Goal: Task Accomplishment & Management: Complete application form

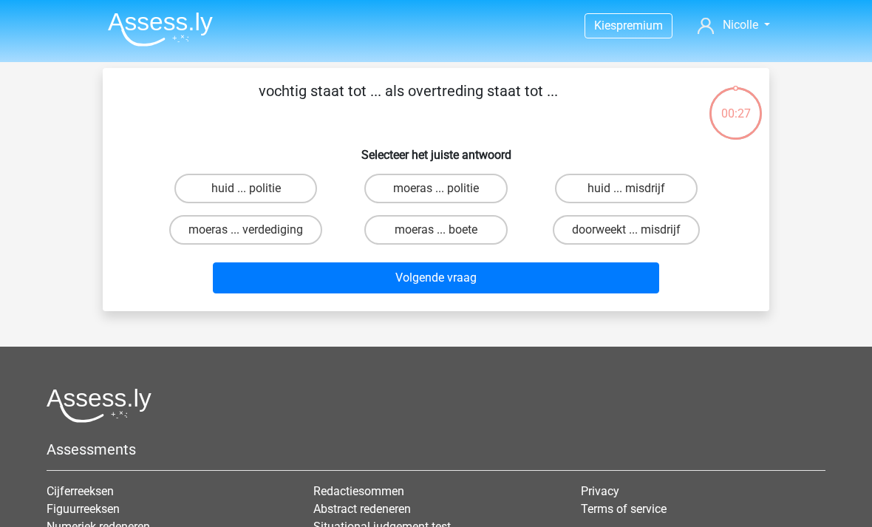
scroll to position [79, 0]
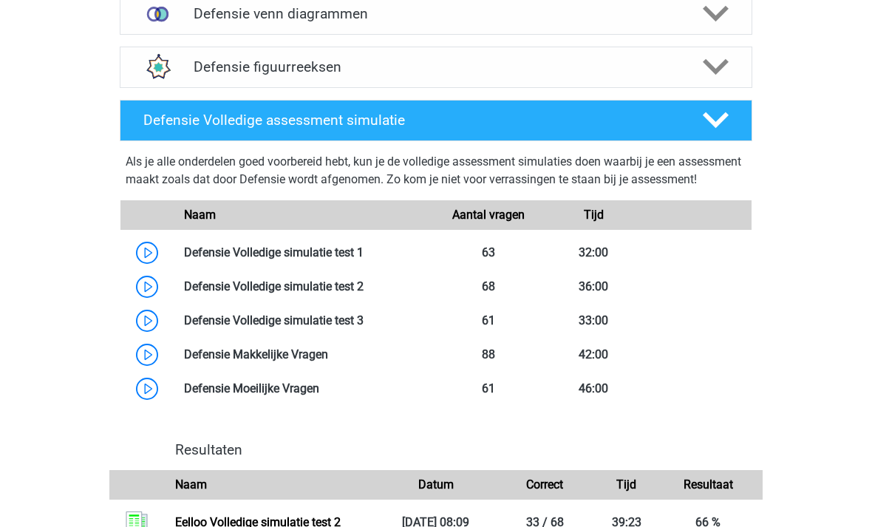
click at [713, 113] on icon at bounding box center [716, 121] width 26 height 26
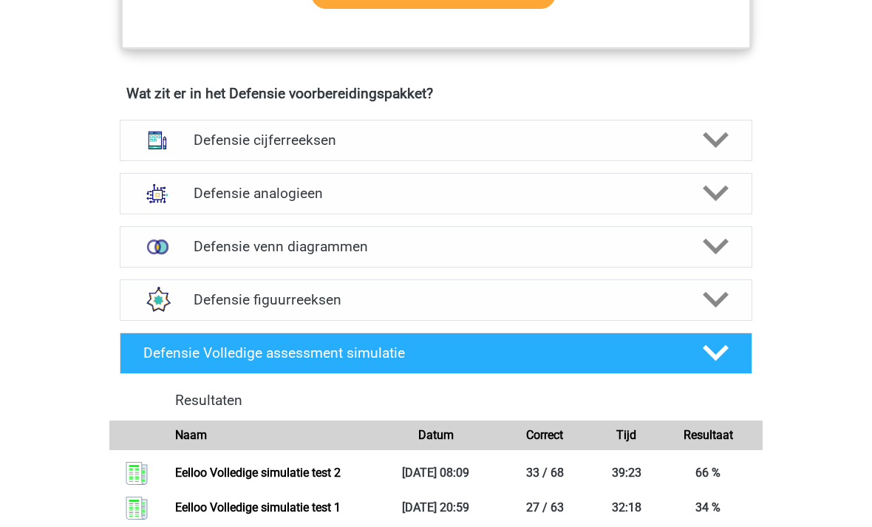
click at [712, 295] on icon at bounding box center [716, 301] width 26 height 26
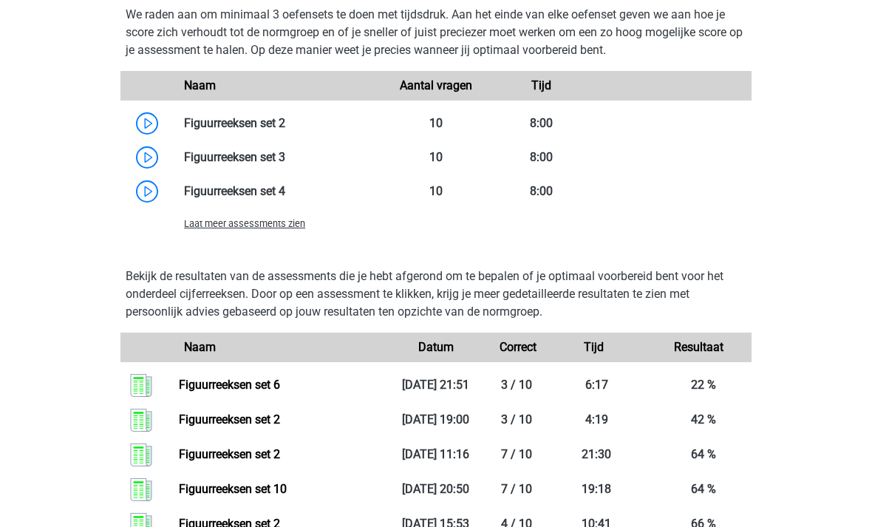
click at [196, 219] on span "Laat meer assessments zien" at bounding box center [244, 224] width 121 height 11
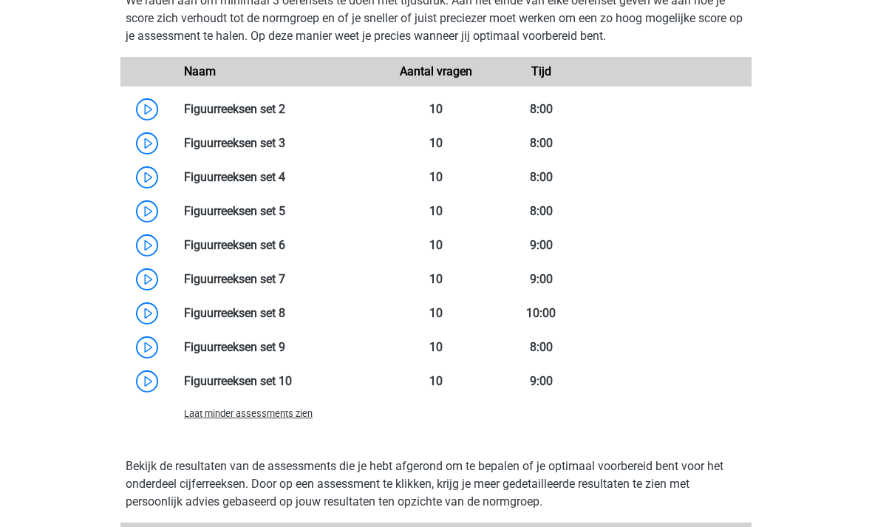
scroll to position [1633, 0]
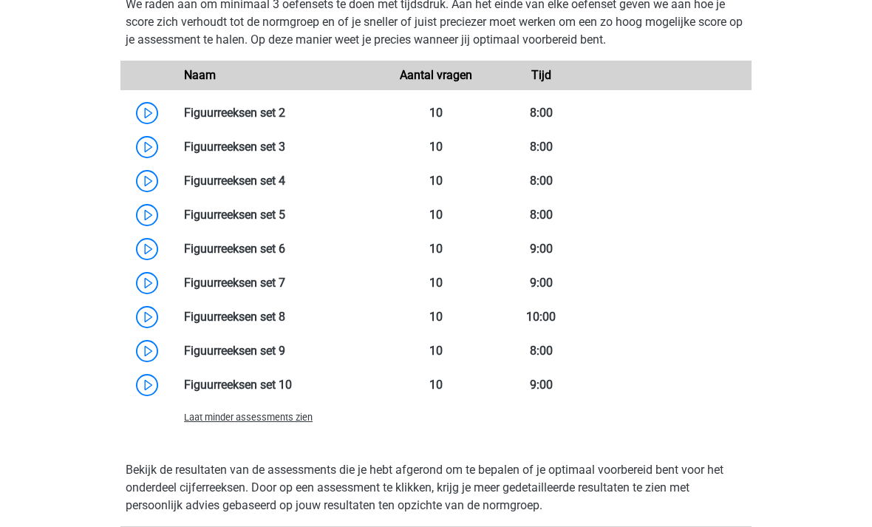
click at [285, 350] on link at bounding box center [285, 351] width 0 height 14
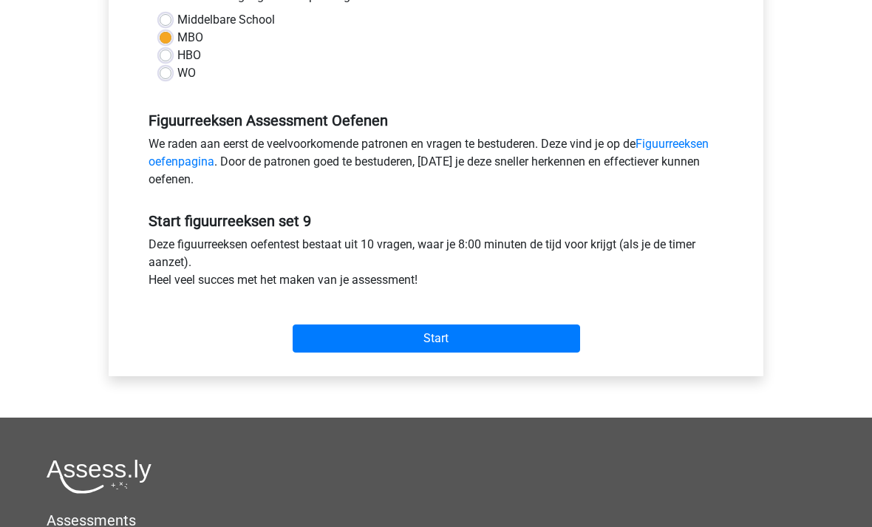
scroll to position [390, 0]
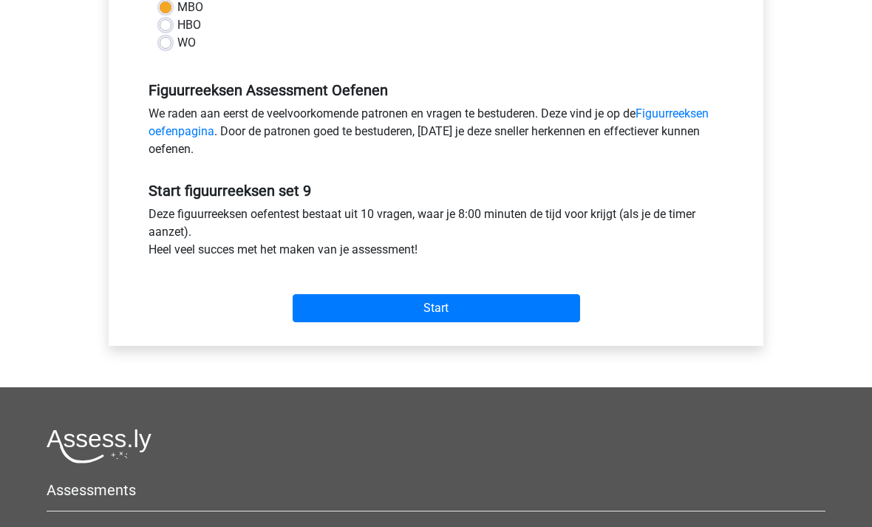
click at [564, 311] on input "Start" at bounding box center [437, 309] width 288 height 28
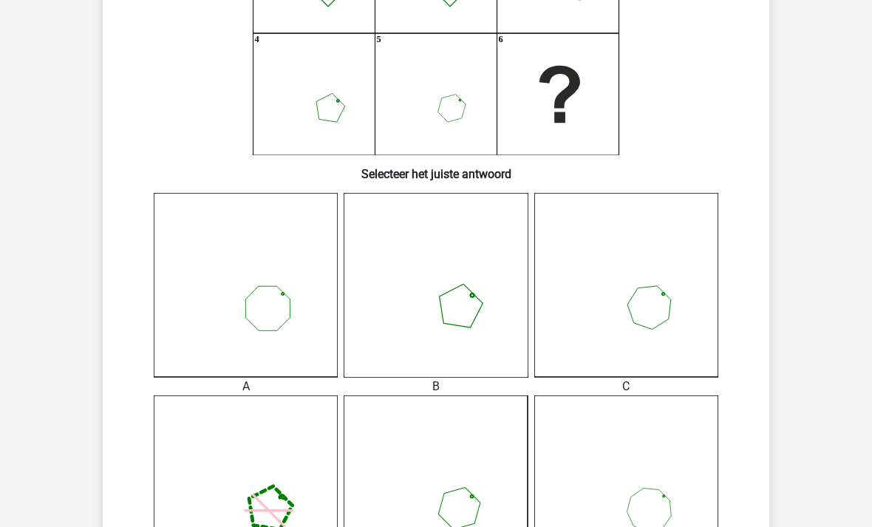
scroll to position [226, 0]
click at [685, 325] on icon at bounding box center [626, 283] width 184 height 184
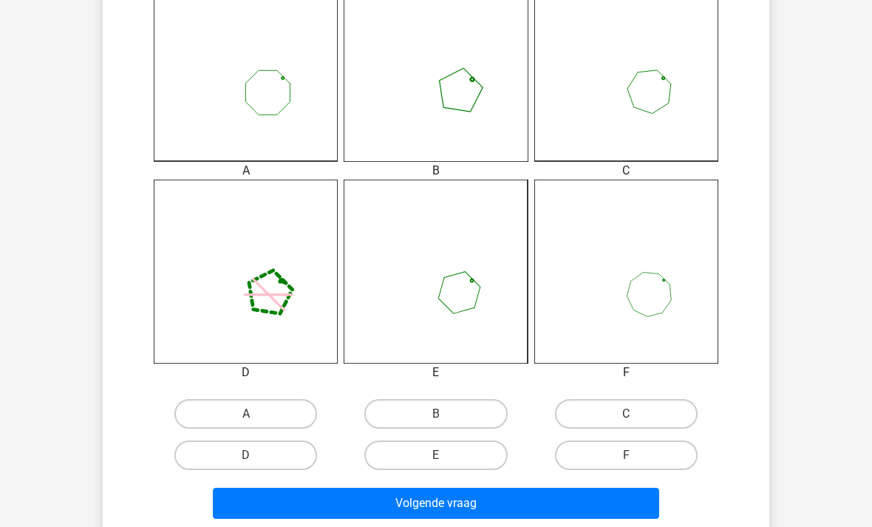
scroll to position [441, 0]
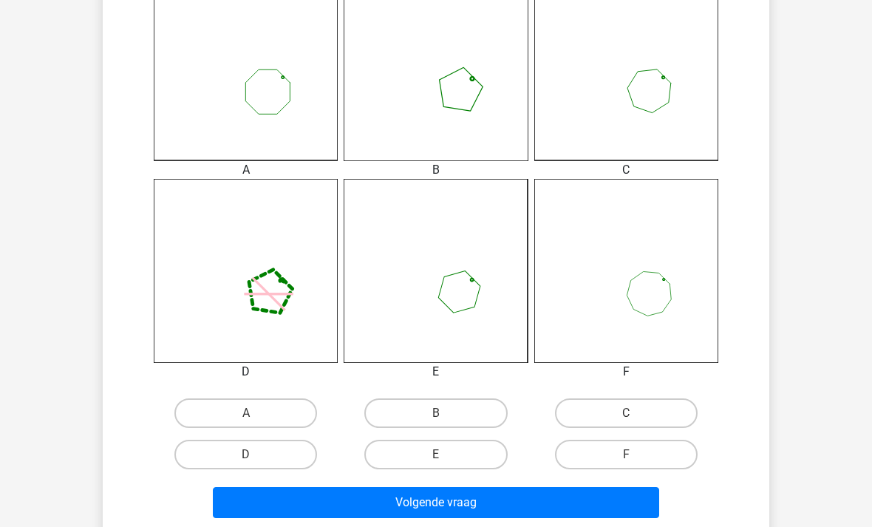
click at [434, 445] on label "E" at bounding box center [435, 455] width 143 height 30
click at [436, 455] on input "E" at bounding box center [441, 460] width 10 height 10
radio input "true"
click at [463, 500] on button "Volgende vraag" at bounding box center [436, 502] width 447 height 31
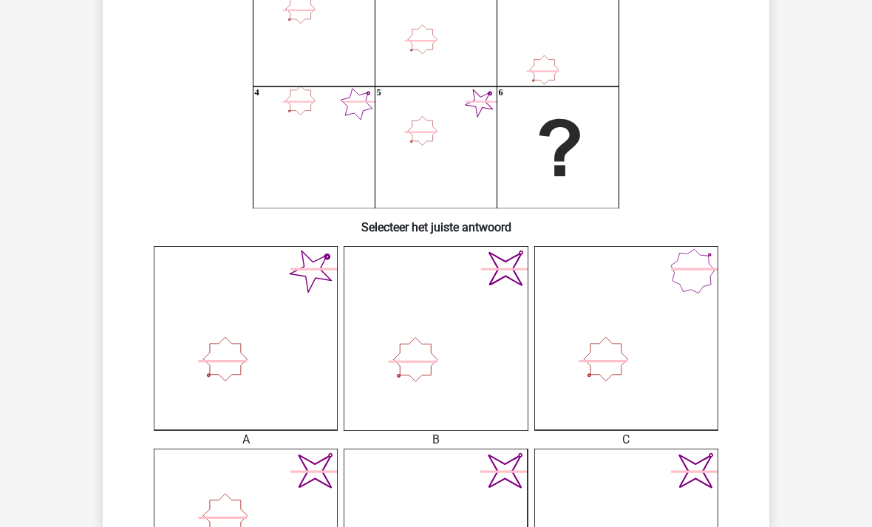
scroll to position [173, 0]
click at [246, 376] on icon at bounding box center [246, 337] width 184 height 184
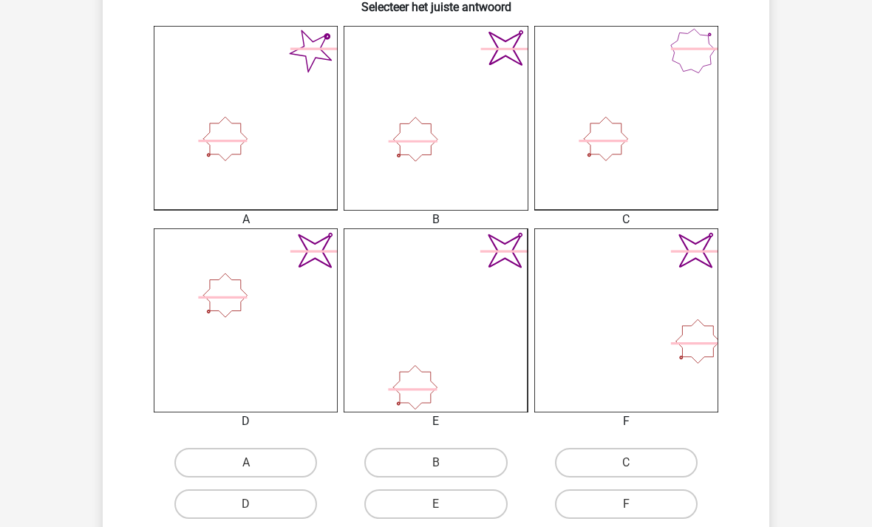
scroll to position [392, 0]
click at [254, 444] on div "A" at bounding box center [246, 462] width 190 height 41
click at [262, 460] on label "A" at bounding box center [245, 463] width 143 height 30
click at [256, 463] on input "A" at bounding box center [251, 468] width 10 height 10
radio input "true"
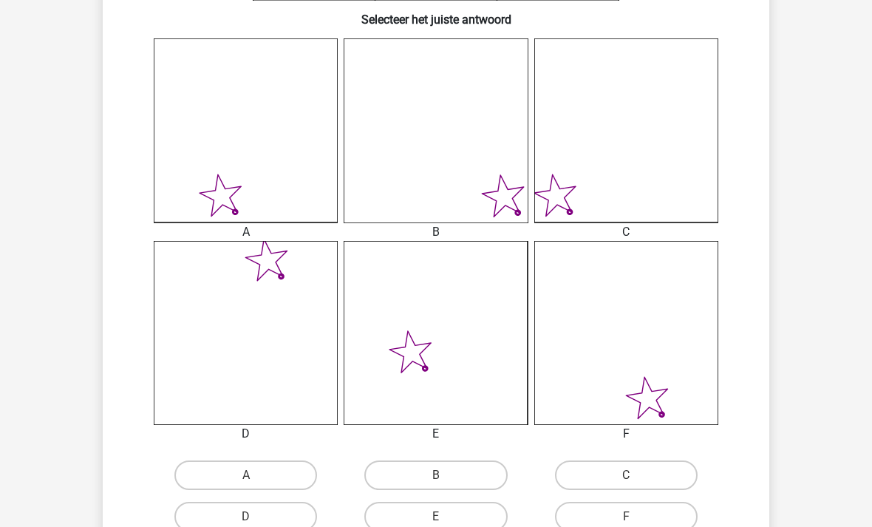
scroll to position [379, 0]
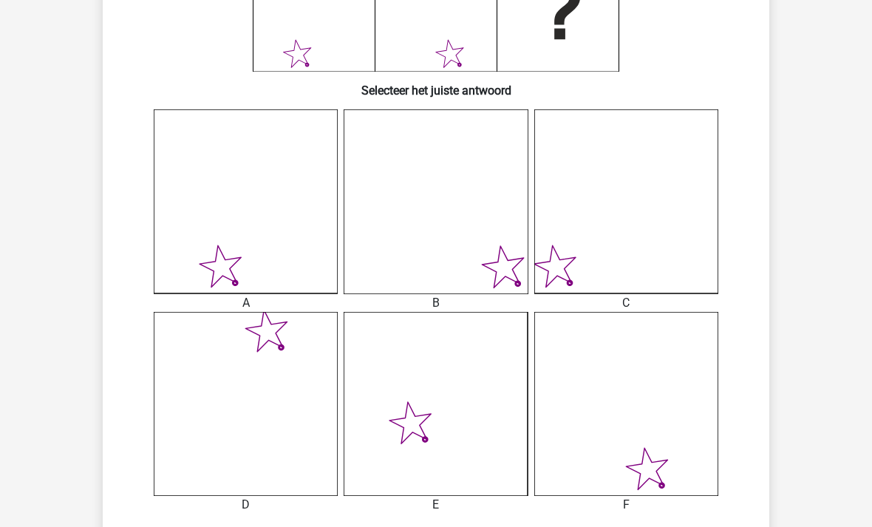
click at [679, 412] on icon at bounding box center [626, 404] width 184 height 184
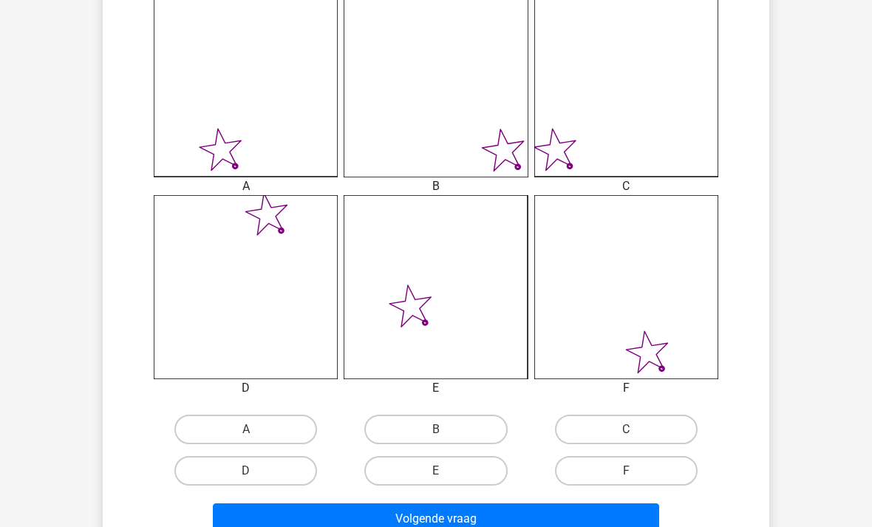
scroll to position [426, 0]
click at [591, 480] on label "F" at bounding box center [626, 470] width 143 height 30
click at [626, 480] on input "F" at bounding box center [631, 475] width 10 height 10
radio input "true"
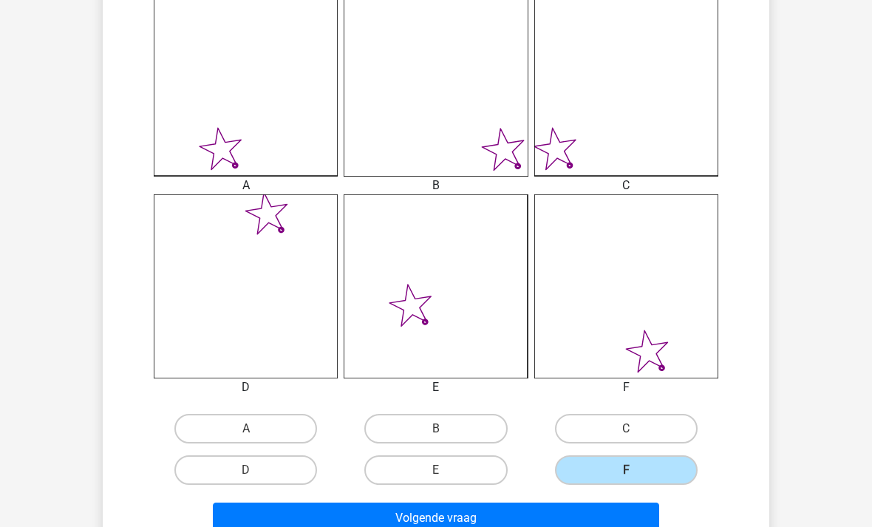
click at [565, 503] on button "Volgende vraag" at bounding box center [436, 518] width 447 height 31
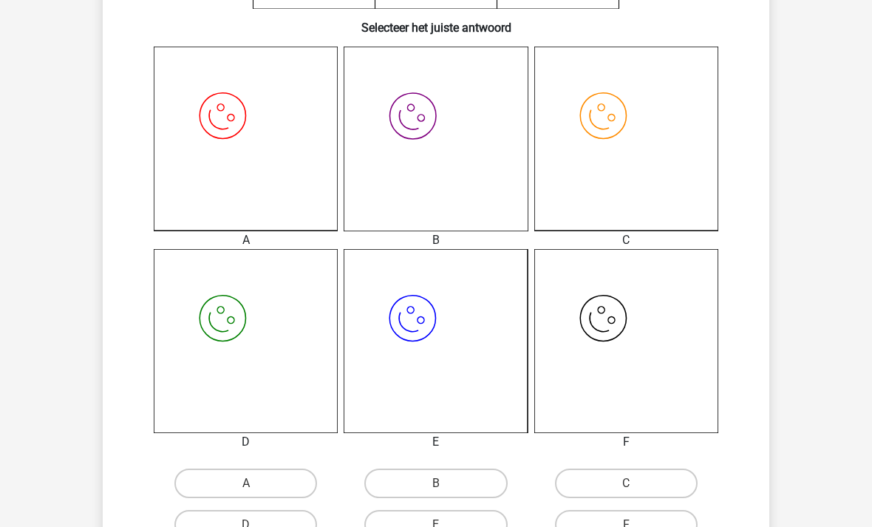
scroll to position [372, 0]
click at [251, 511] on label "D" at bounding box center [245, 524] width 143 height 30
click at [251, 524] on input "D" at bounding box center [251, 529] width 10 height 10
radio input "true"
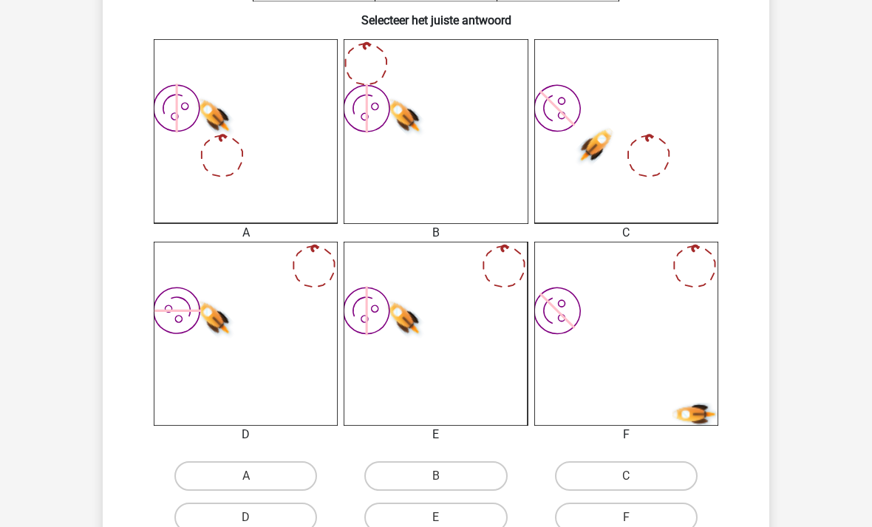
scroll to position [388, 0]
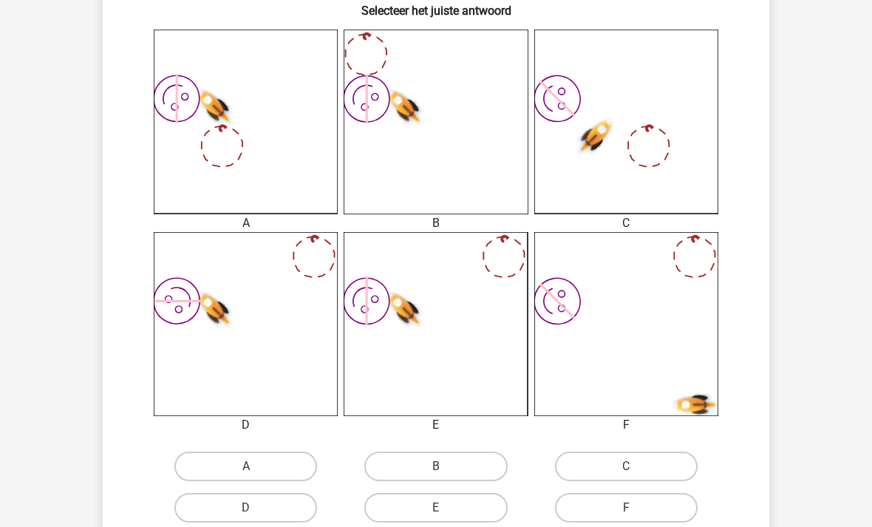
click at [583, 478] on label "C" at bounding box center [626, 467] width 143 height 30
click at [626, 476] on input "C" at bounding box center [631, 471] width 10 height 10
radio input "true"
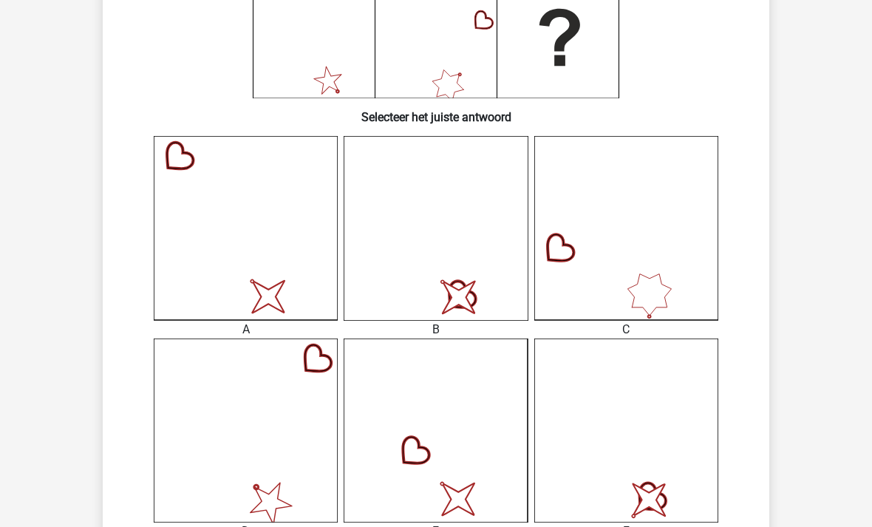
scroll to position [282, 0]
click at [217, 460] on icon at bounding box center [246, 431] width 184 height 184
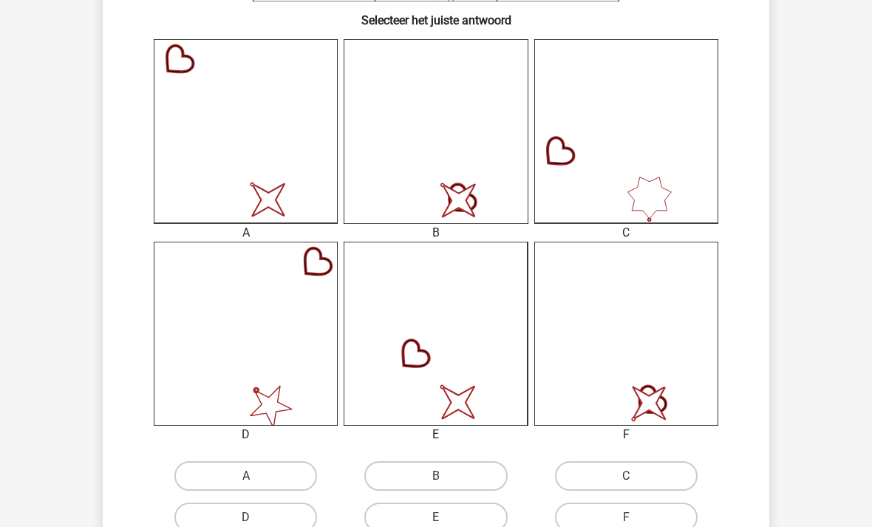
scroll to position [380, 0]
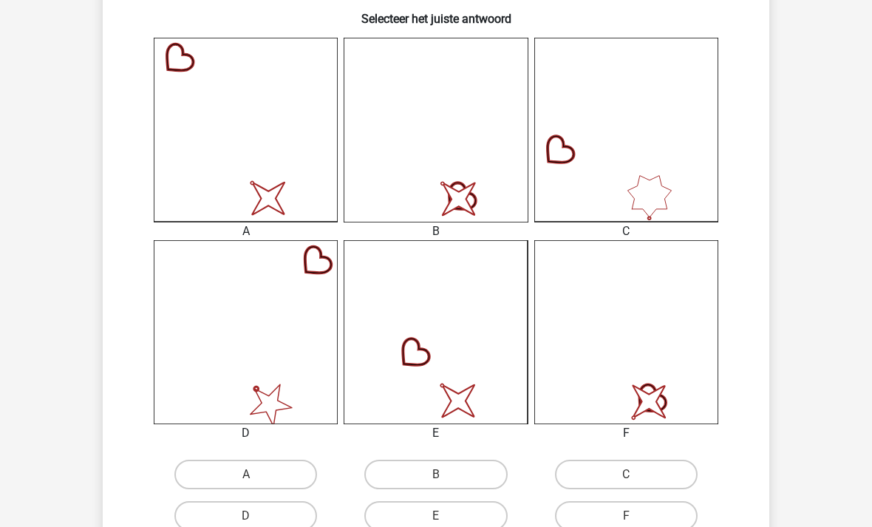
click at [253, 505] on label "D" at bounding box center [245, 516] width 143 height 30
click at [253, 516] on input "D" at bounding box center [251, 521] width 10 height 10
radio input "true"
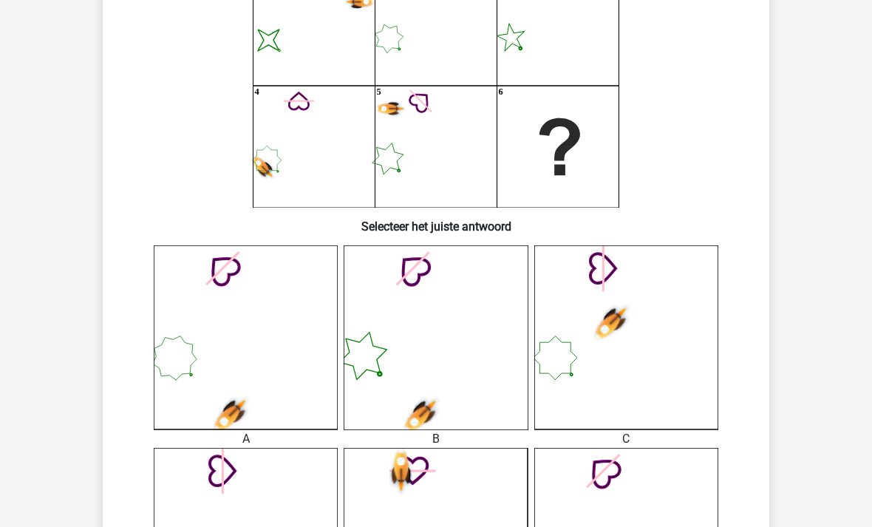
scroll to position [172, 0]
click at [457, 370] on icon at bounding box center [436, 337] width 184 height 184
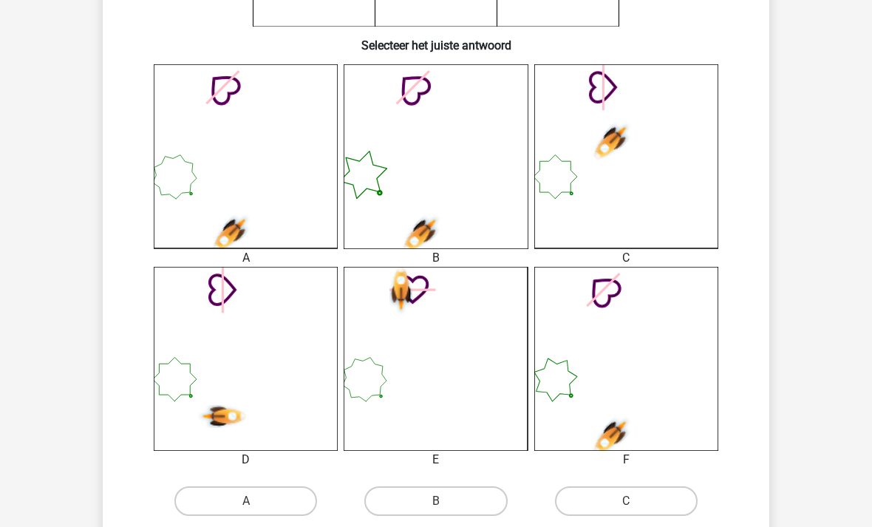
scroll to position [353, 0]
click at [398, 500] on label "B" at bounding box center [435, 501] width 143 height 30
click at [436, 501] on input "B" at bounding box center [441, 506] width 10 height 10
radio input "true"
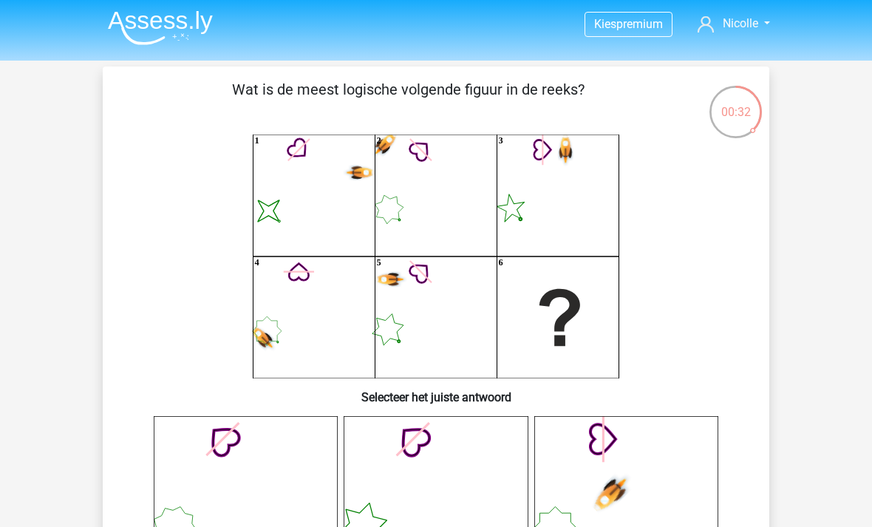
scroll to position [0, 0]
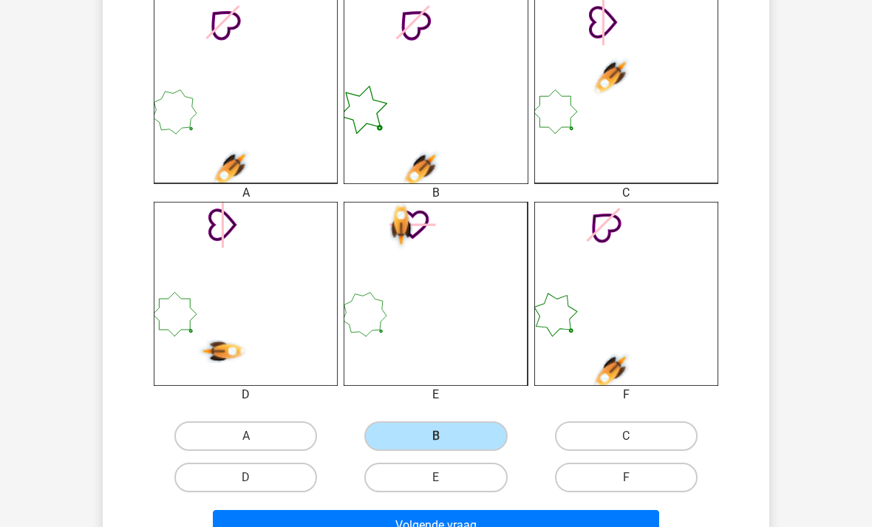
click at [436, 525] on button "Volgende vraag" at bounding box center [436, 525] width 447 height 31
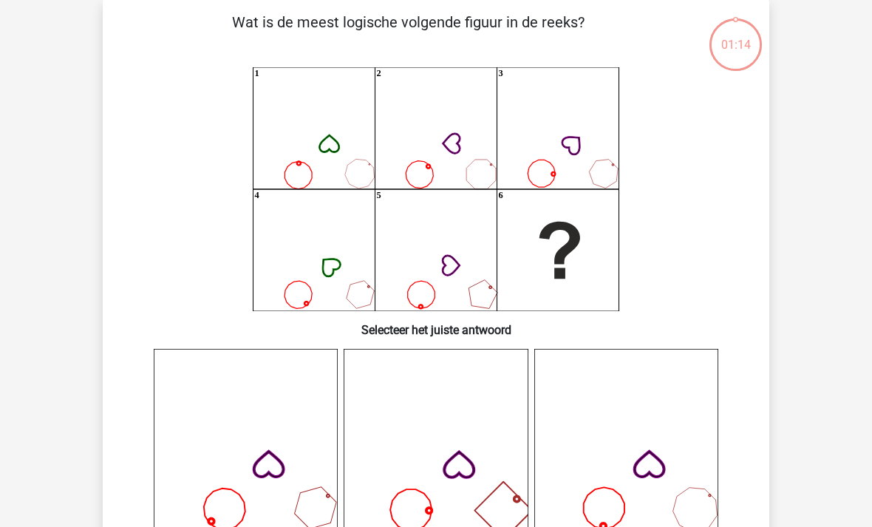
scroll to position [68, 0]
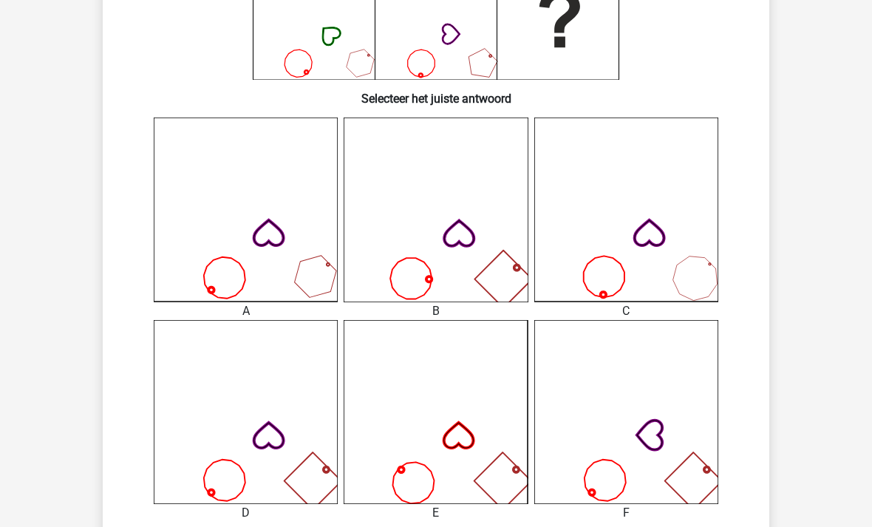
click at [688, 429] on icon at bounding box center [626, 412] width 184 height 184
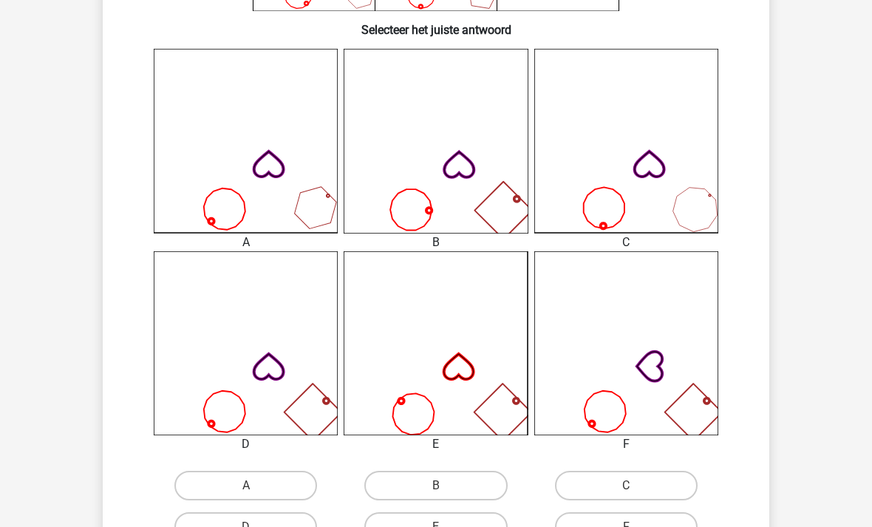
scroll to position [368, 0]
click at [684, 377] on icon at bounding box center [626, 344] width 184 height 184
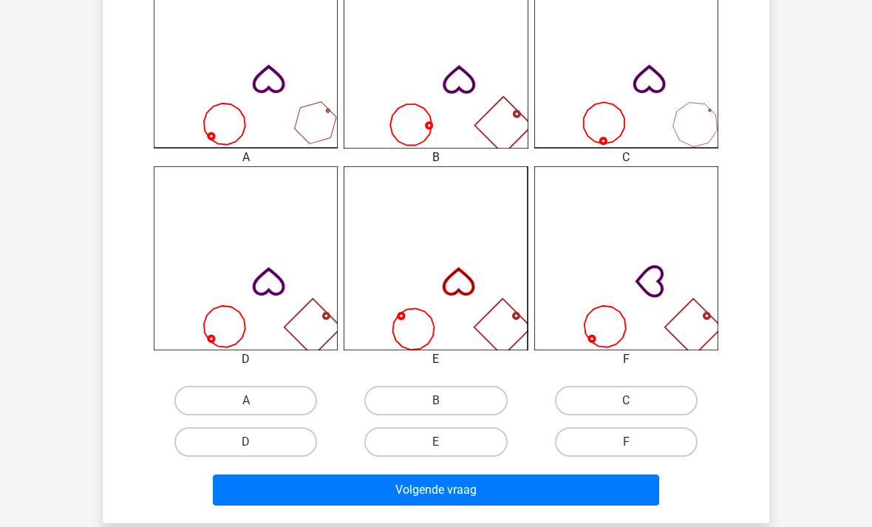
scroll to position [454, 0]
click at [670, 433] on label "F" at bounding box center [626, 442] width 143 height 30
click at [636, 442] on input "F" at bounding box center [631, 447] width 10 height 10
radio input "true"
click at [638, 477] on button "Volgende vraag" at bounding box center [436, 490] width 447 height 31
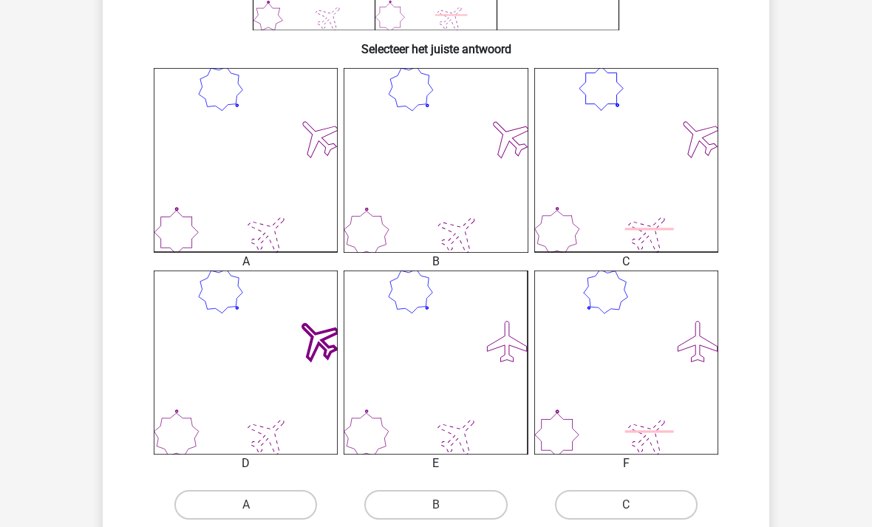
scroll to position [397, 0]
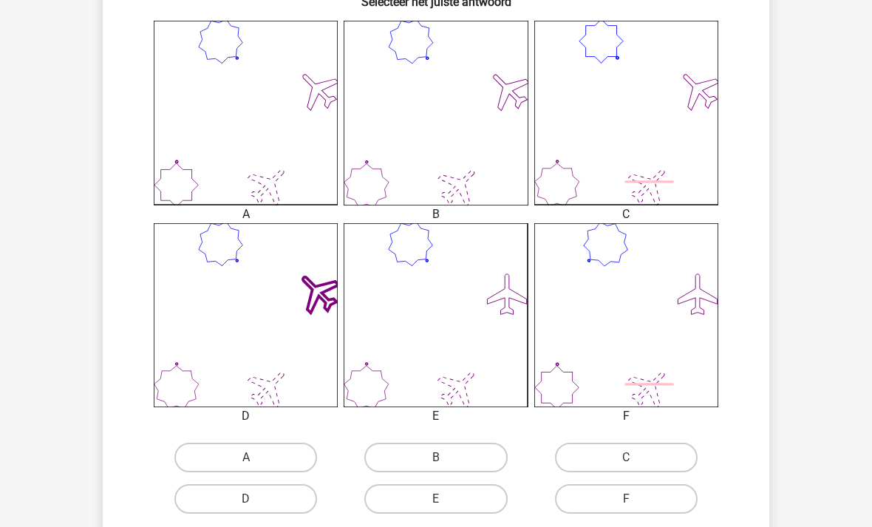
click at [233, 452] on label "A" at bounding box center [245, 458] width 143 height 30
click at [246, 458] on input "A" at bounding box center [251, 463] width 10 height 10
radio input "true"
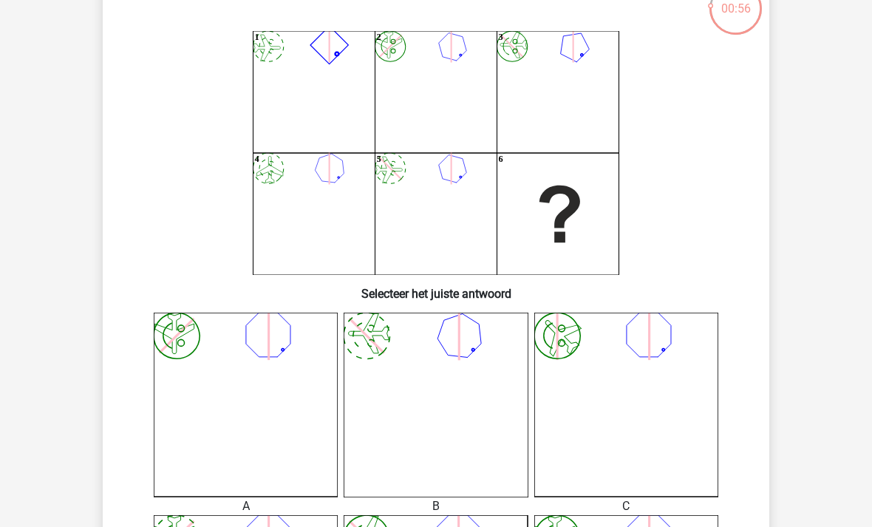
scroll to position [91, 0]
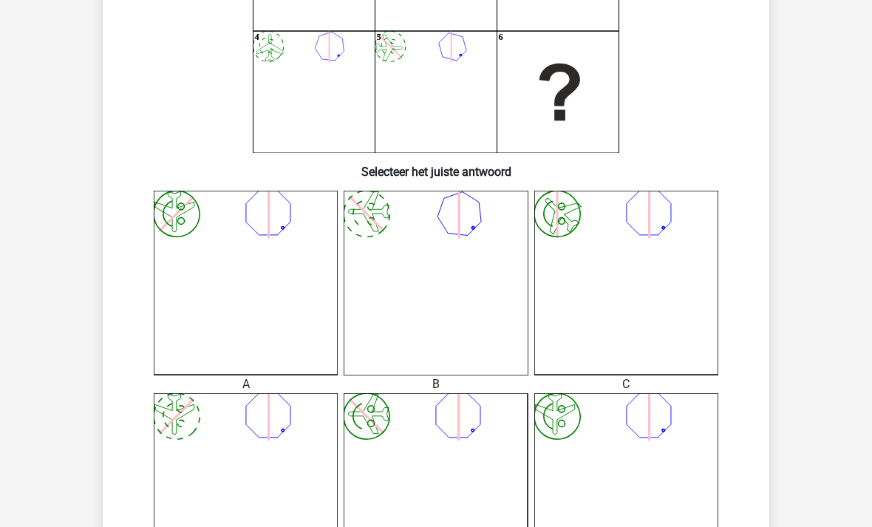
click at [222, 318] on icon "image/svg+xml" at bounding box center [246, 283] width 184 height 184
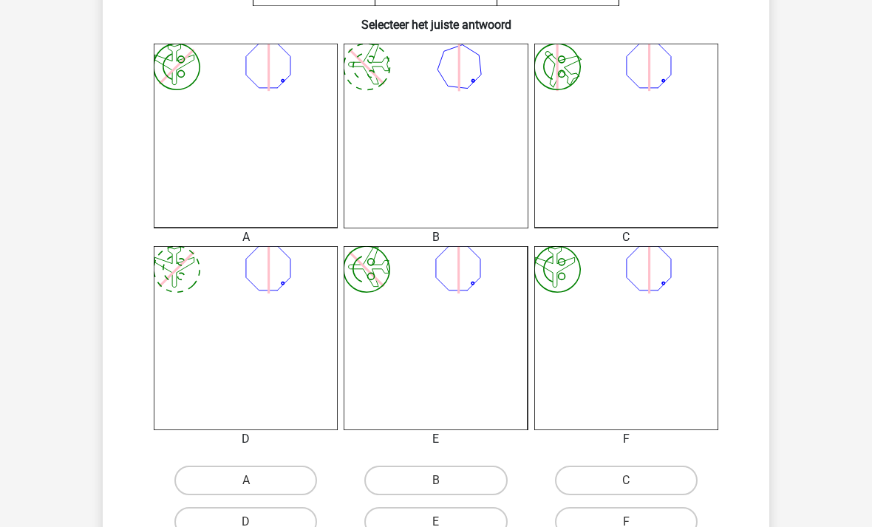
scroll to position [376, 0]
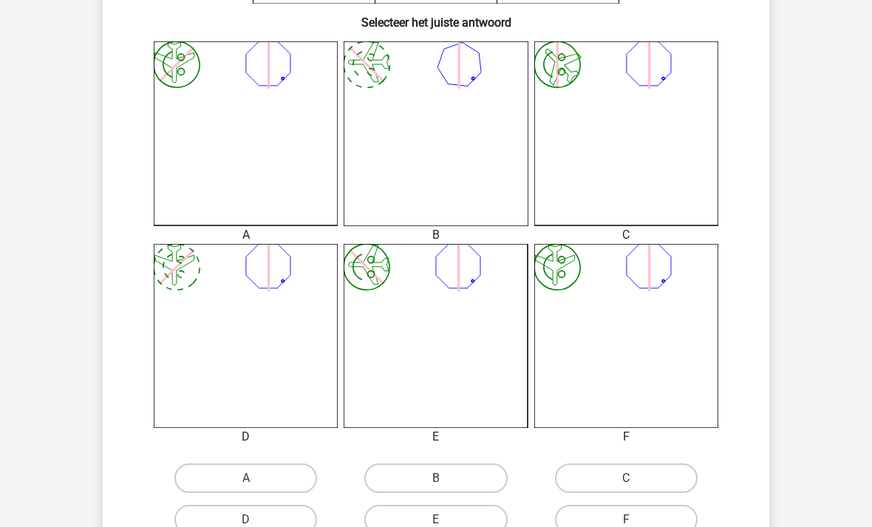
click at [397, 463] on label "B" at bounding box center [435, 478] width 143 height 30
click at [436, 478] on input "B" at bounding box center [441, 483] width 10 height 10
radio input "true"
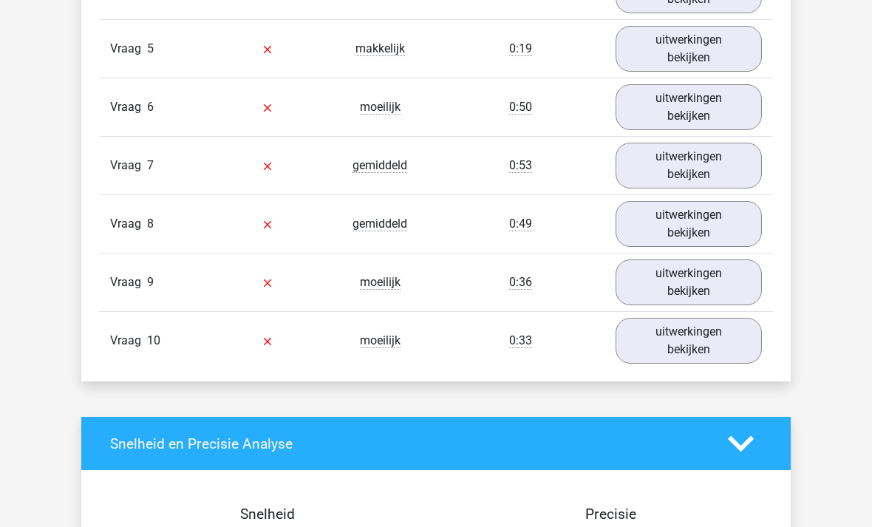
click at [733, 344] on link "uitwerkingen bekijken" at bounding box center [689, 341] width 146 height 46
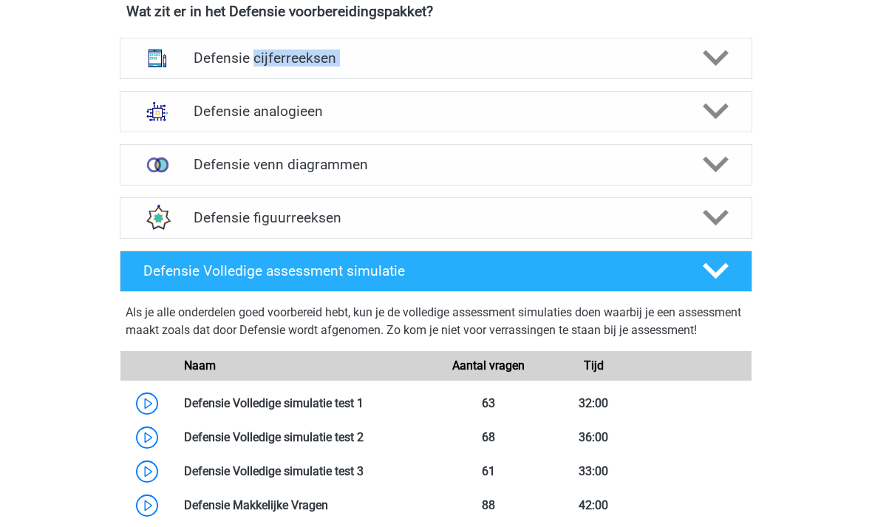
scroll to position [1107, 0]
